Goal: Task Accomplishment & Management: Use online tool/utility

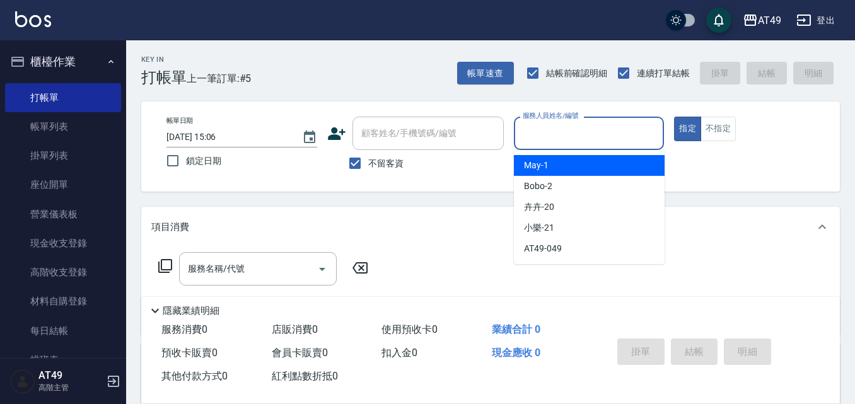
click at [591, 131] on input "服務人員姓名/編號" at bounding box center [589, 133] width 139 height 22
type input "Bobo-2"
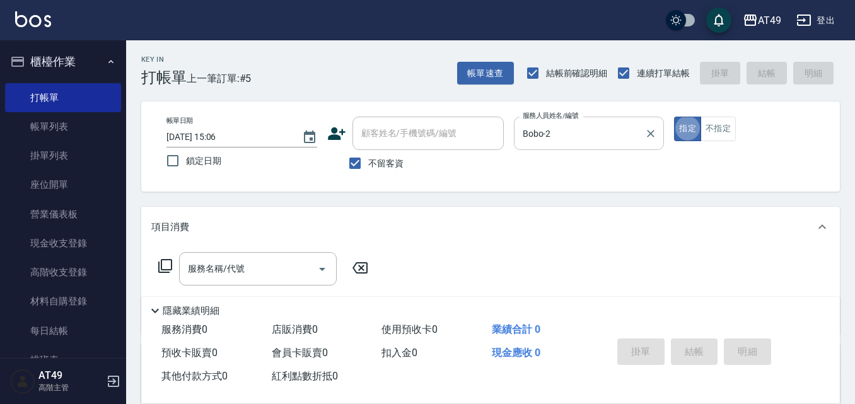
type button "true"
click at [266, 273] on input "服務名稱/代號" at bounding box center [248, 269] width 127 height 22
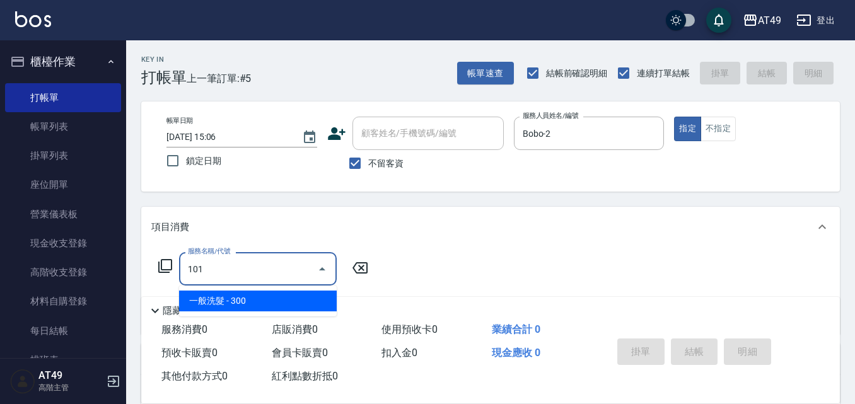
type input "一般洗髮(101)"
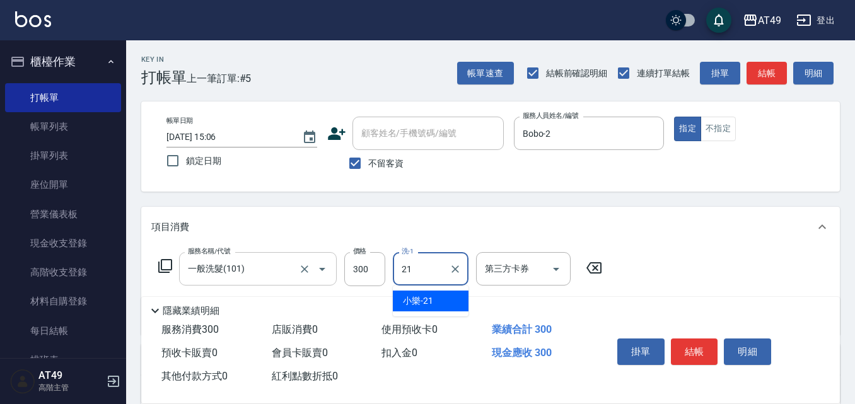
type input "小樂-21"
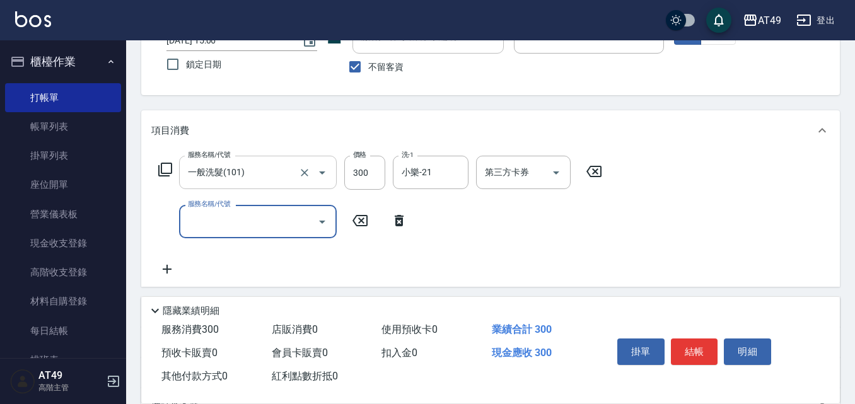
scroll to position [189, 0]
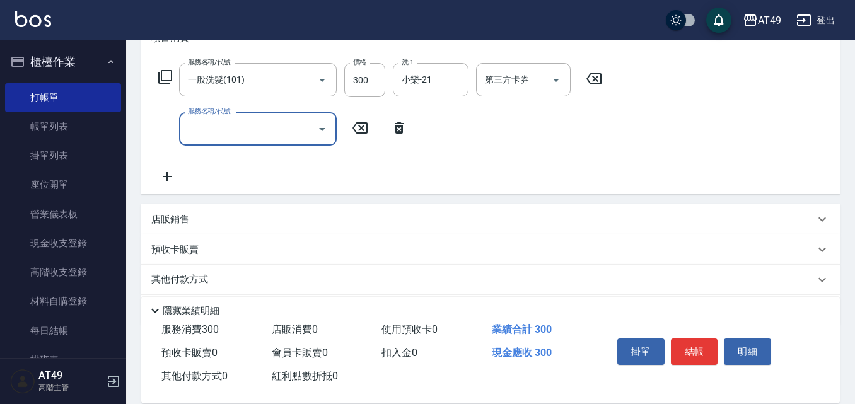
click at [230, 126] on input "服務名稱/代號" at bounding box center [248, 129] width 127 height 22
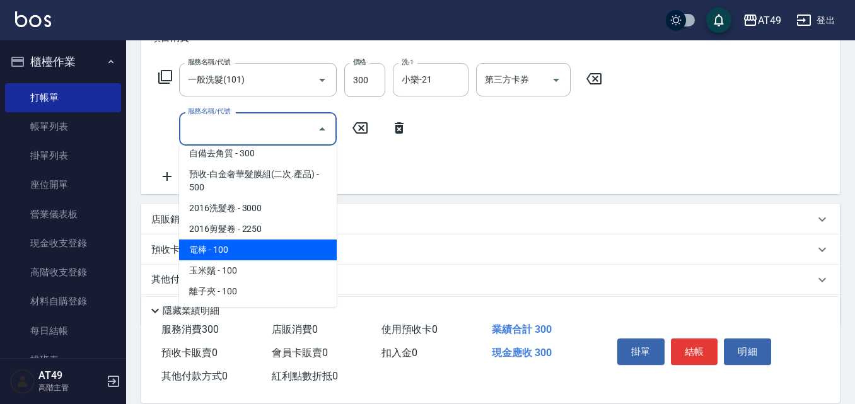
scroll to position [232, 0]
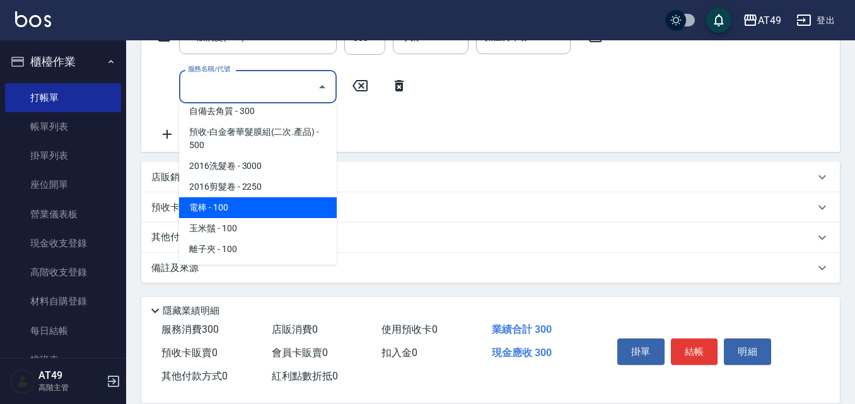
click at [252, 207] on span "電棒 - 100" at bounding box center [258, 207] width 158 height 21
type input "電棒(1301)"
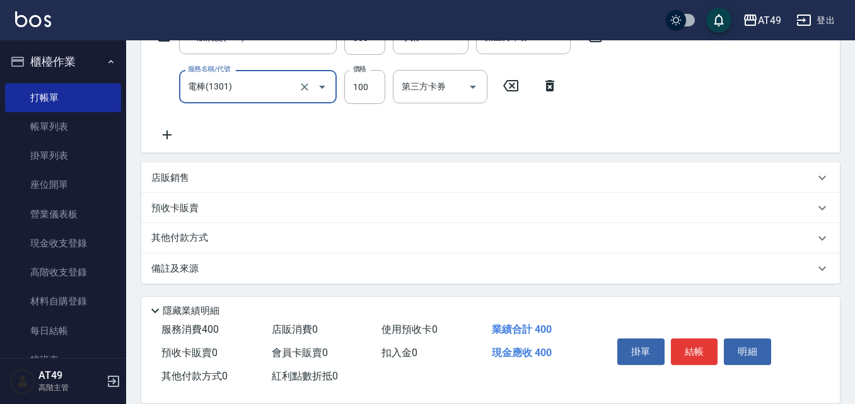
click at [171, 139] on icon at bounding box center [167, 134] width 32 height 15
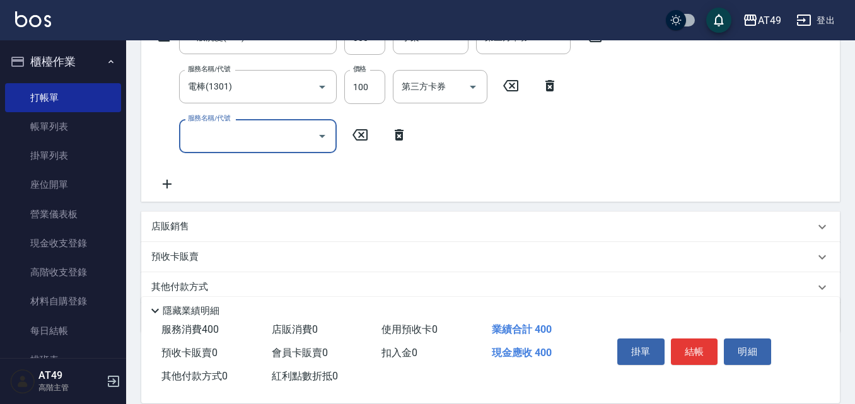
click at [257, 138] on input "服務名稱/代號" at bounding box center [248, 136] width 127 height 22
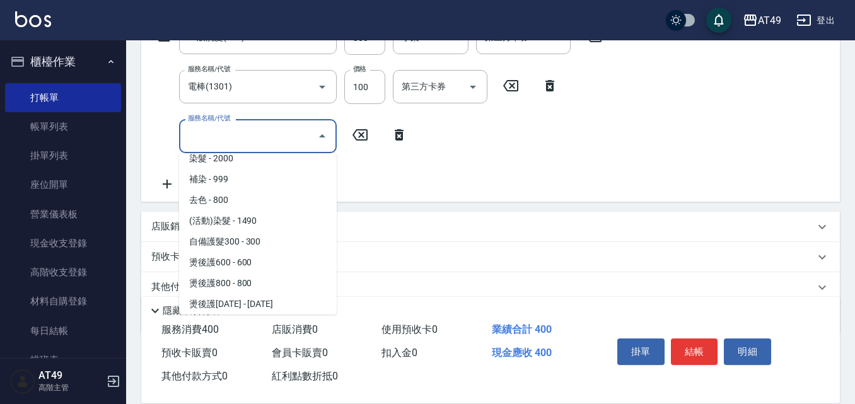
scroll to position [442, 0]
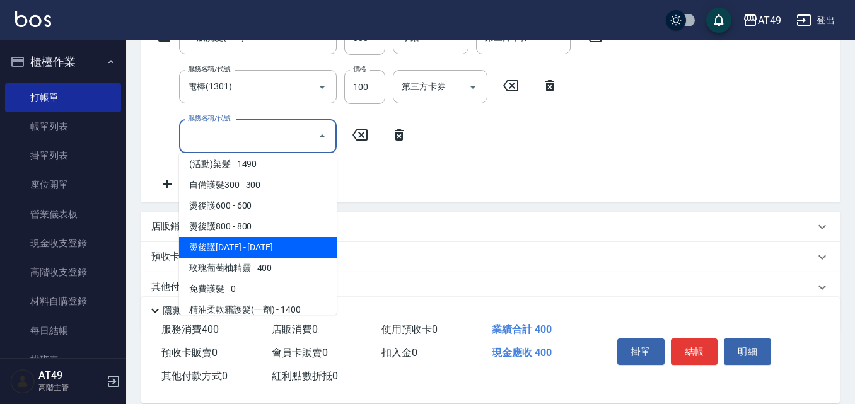
click at [273, 249] on span "燙後護[DATE] - [DATE]" at bounding box center [258, 247] width 158 height 21
type input "燙後護1000(505)"
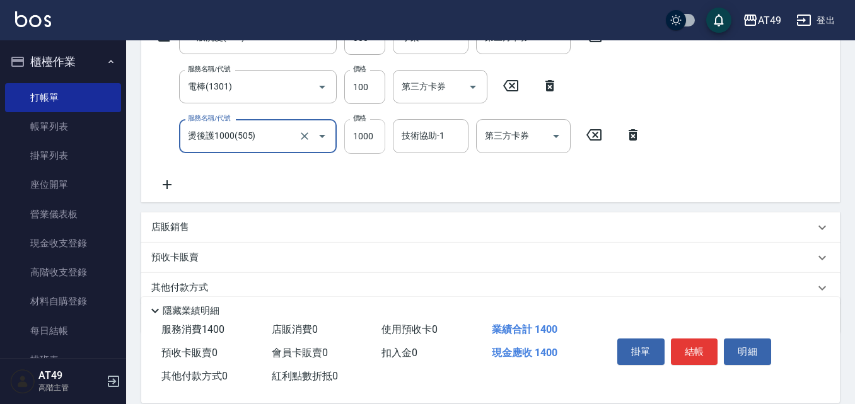
click at [377, 136] on input "1000" at bounding box center [364, 136] width 41 height 34
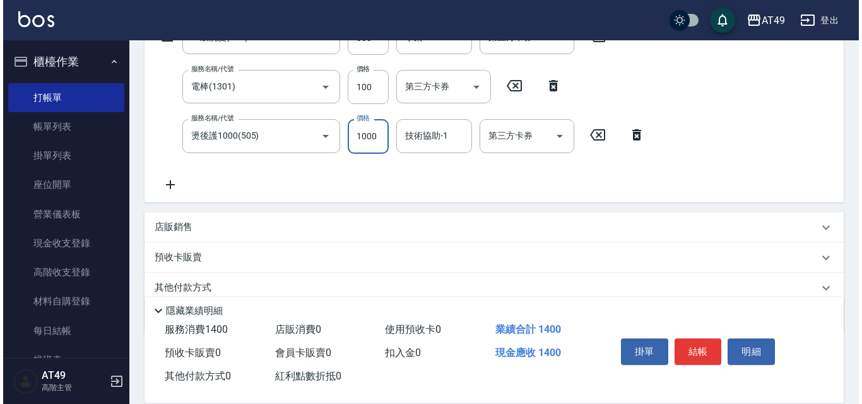
scroll to position [168, 0]
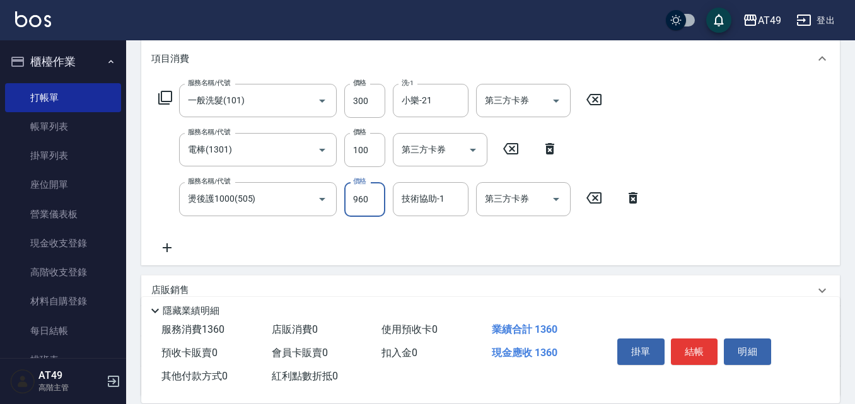
type input "960"
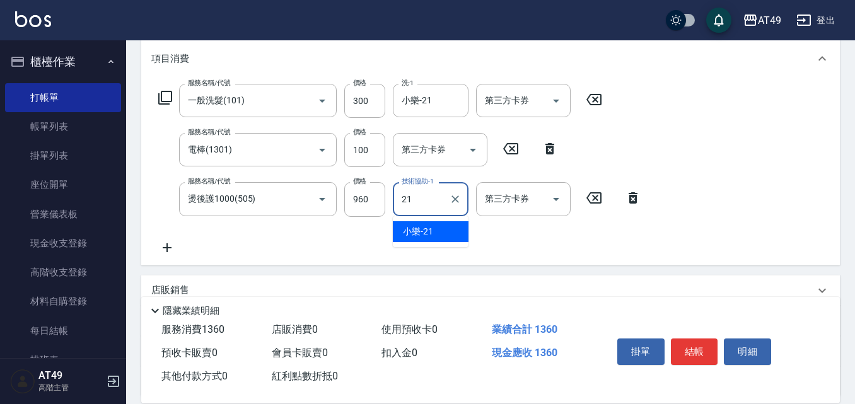
type input "小樂-21"
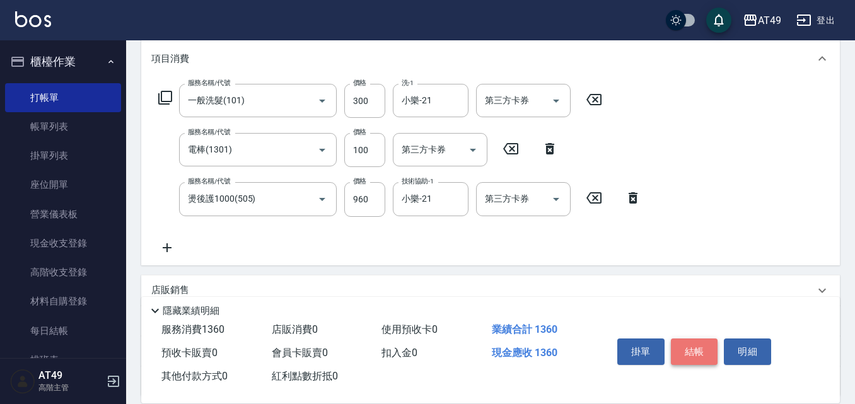
click at [699, 339] on button "結帳" at bounding box center [694, 352] width 47 height 26
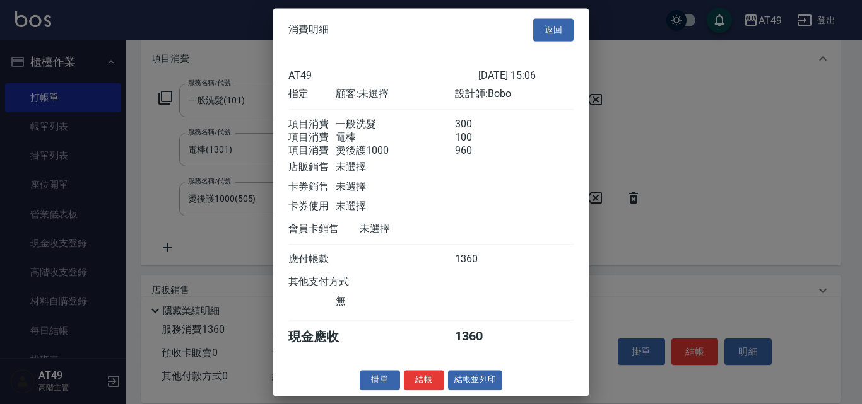
scroll to position [6, 0]
click at [419, 383] on button "結帳" at bounding box center [424, 380] width 40 height 20
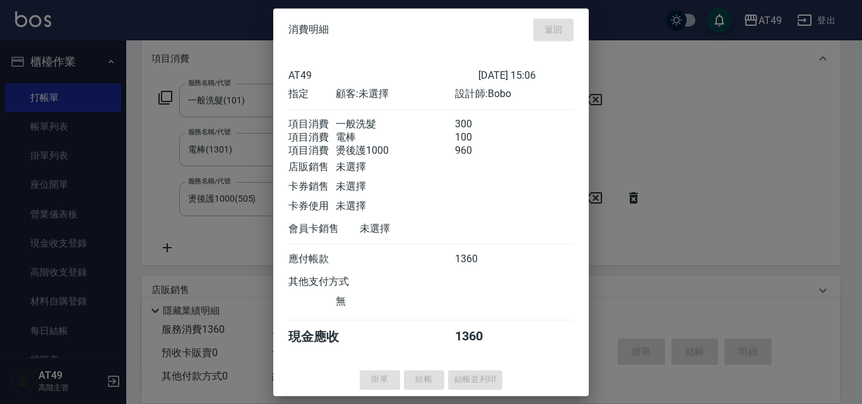
type input "[DATE] 16:18"
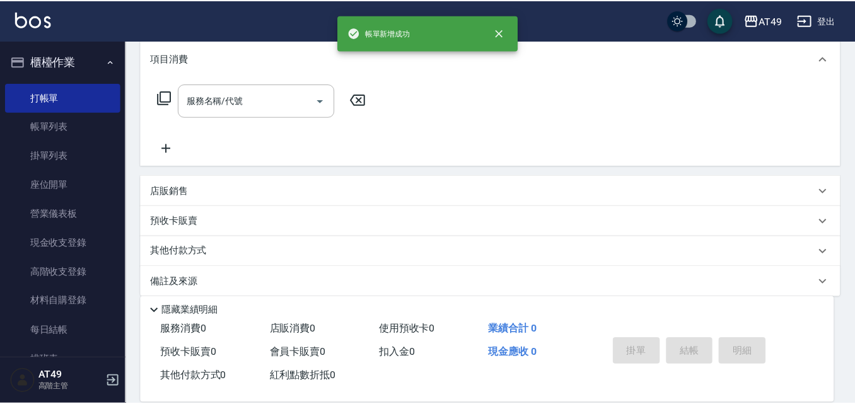
scroll to position [0, 0]
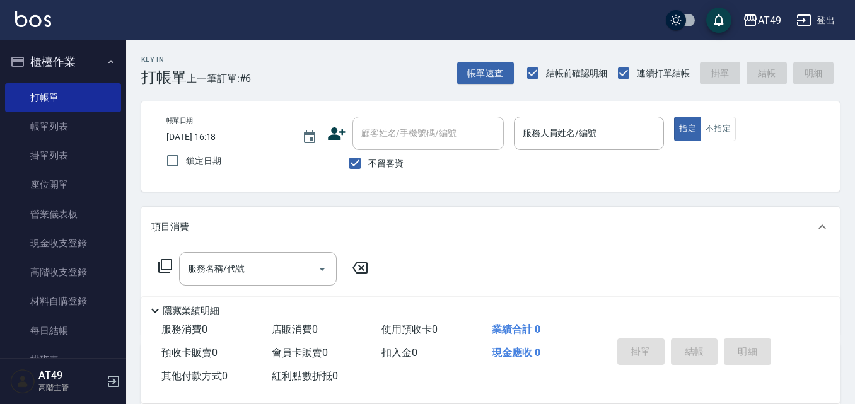
click at [493, 85] on div "帳單速查 結帳前確認明細 連續打單結帳 掛單 結帳 明細" at bounding box center [648, 73] width 383 height 26
click at [500, 71] on button "帳單速查" at bounding box center [485, 73] width 57 height 23
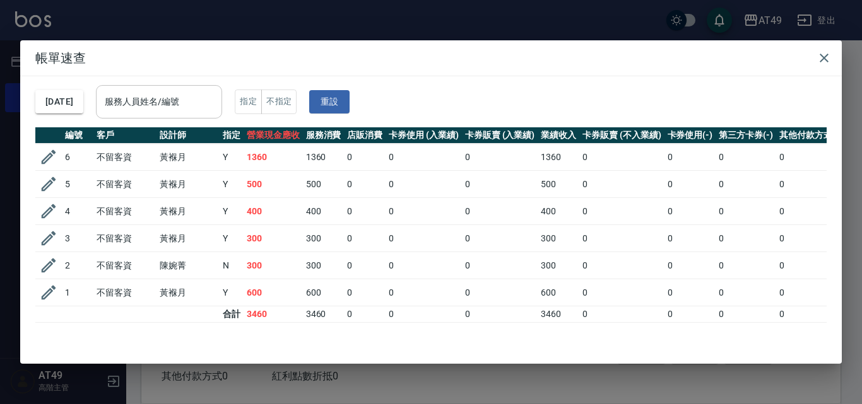
click at [191, 98] on input "服務人員姓名/編號" at bounding box center [159, 102] width 115 height 22
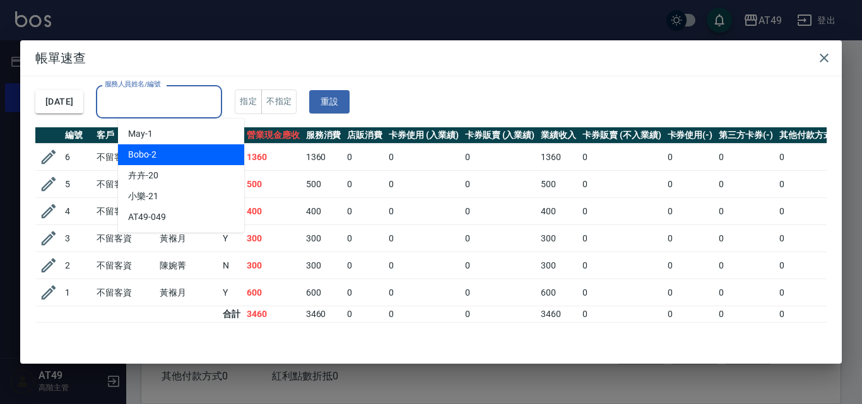
click at [201, 149] on div "Bobo -2" at bounding box center [181, 154] width 126 height 21
type input "Bobo-2"
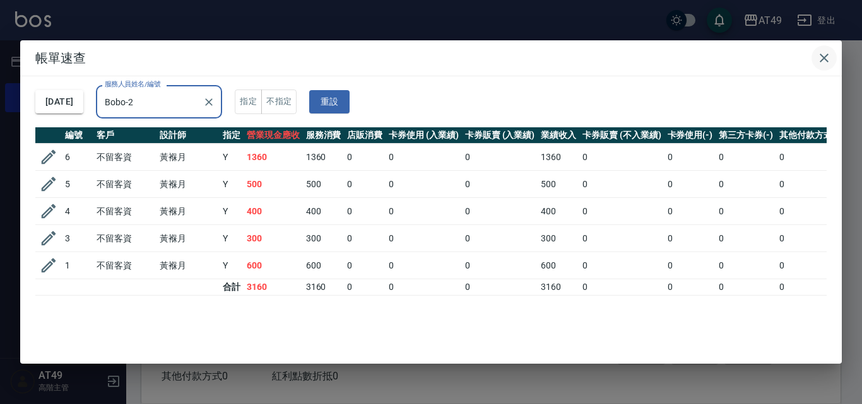
click at [826, 56] on icon "button" at bounding box center [824, 58] width 9 height 9
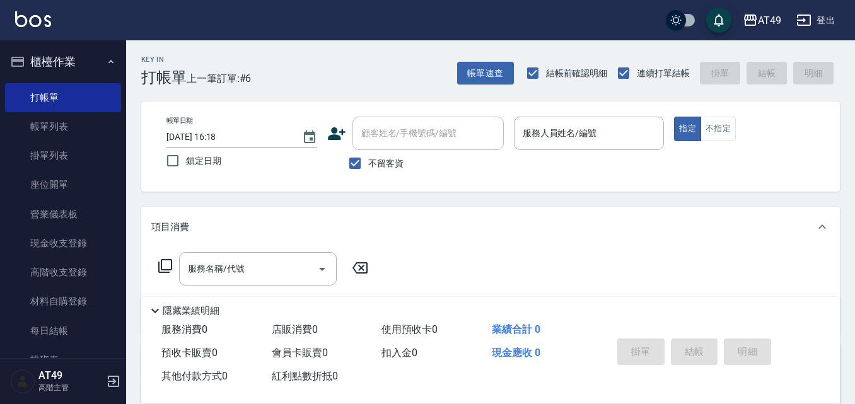
click at [432, 179] on div "帳單日期 [DATE] 16:18 鎖定日期 顧客姓名/手機號碼/編號 顧客姓名/手機號碼/編號 不留客資 服務人員姓名/編號 服務人員姓名/編號 指定 不指定" at bounding box center [490, 147] width 699 height 90
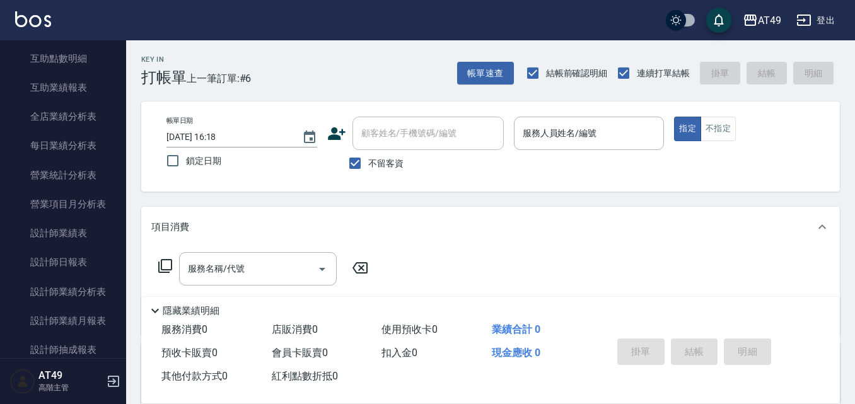
scroll to position [820, 0]
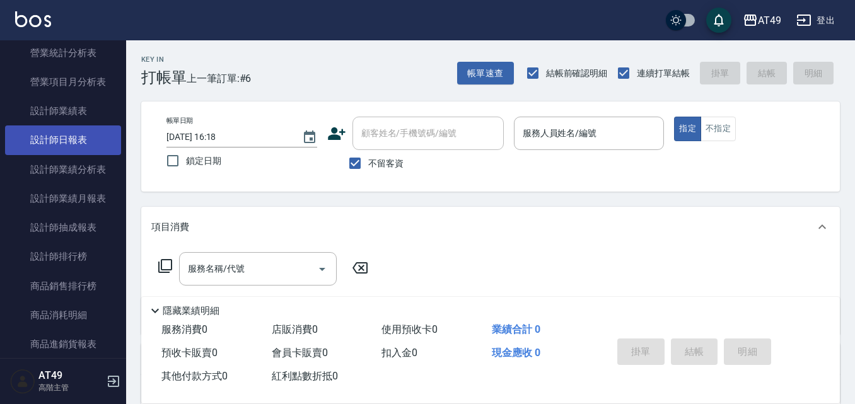
click at [55, 134] on link "設計師日報表" at bounding box center [63, 140] width 116 height 29
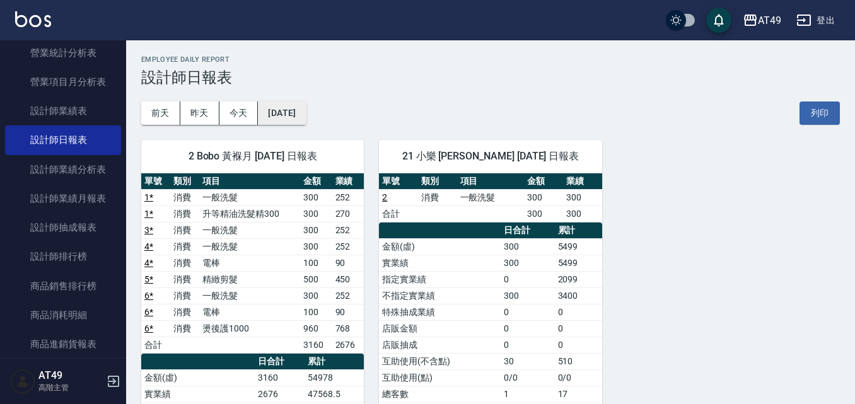
click at [306, 114] on button "[DATE]" at bounding box center [282, 113] width 48 height 23
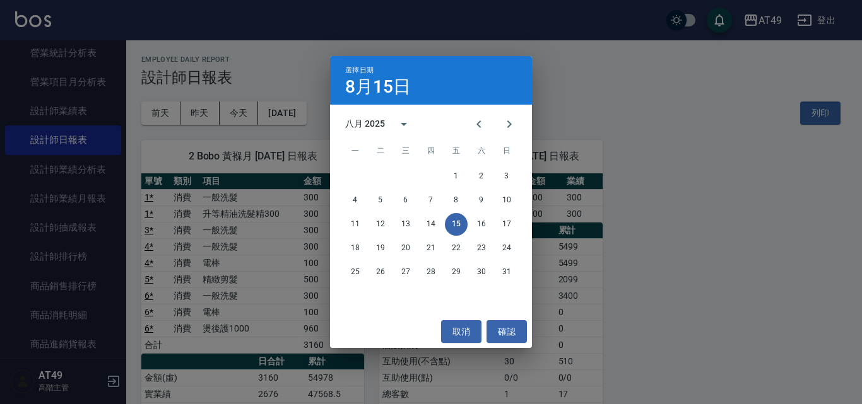
click at [493, 129] on div at bounding box center [493, 124] width 15 height 30
click at [461, 117] on div "八月 2025" at bounding box center [431, 124] width 202 height 19
click at [478, 123] on icon "Previous month" at bounding box center [478, 125] width 4 height 8
click at [356, 225] on button "14" at bounding box center [355, 224] width 23 height 23
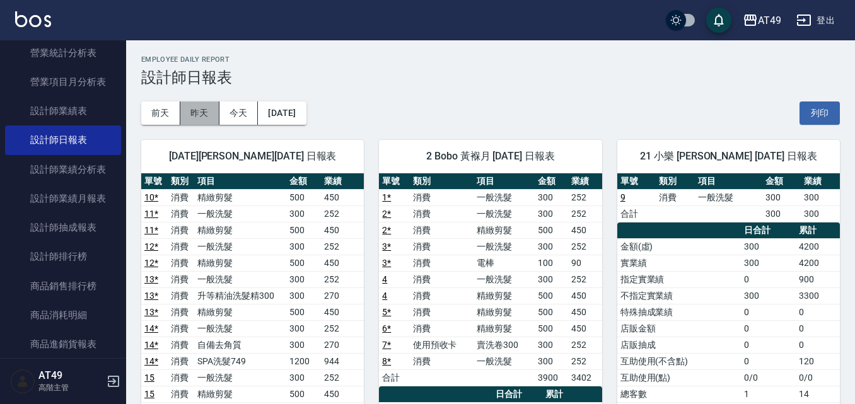
click at [193, 114] on button "昨天" at bounding box center [199, 113] width 39 height 23
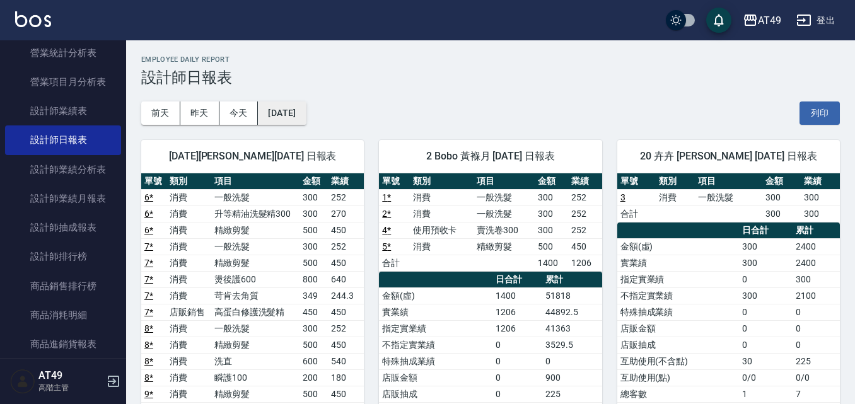
click at [290, 111] on button "[DATE]" at bounding box center [282, 113] width 48 height 23
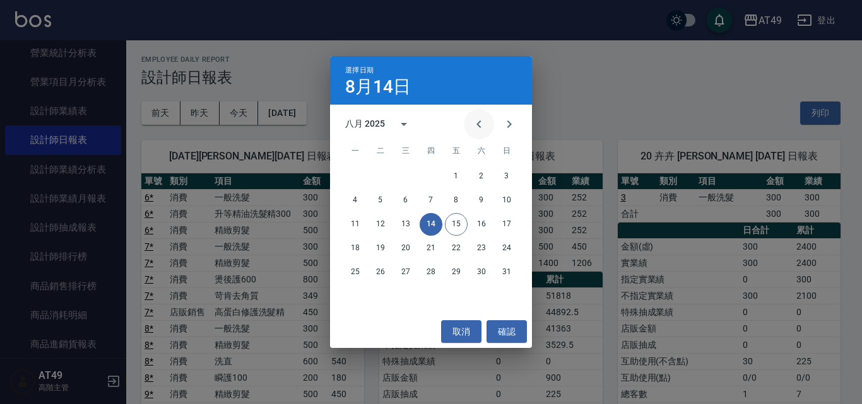
click at [473, 128] on icon "Previous month" at bounding box center [478, 124] width 15 height 15
click at [377, 222] on button "15" at bounding box center [380, 224] width 23 height 23
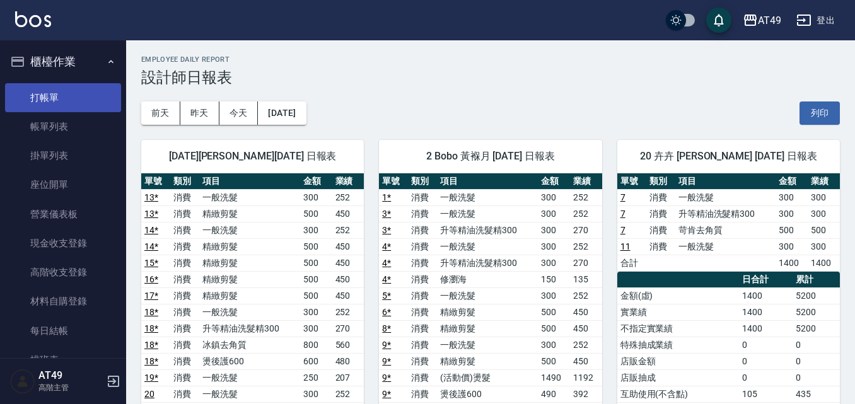
click at [61, 93] on link "打帳單" at bounding box center [63, 97] width 116 height 29
